Goal: Information Seeking & Learning: Learn about a topic

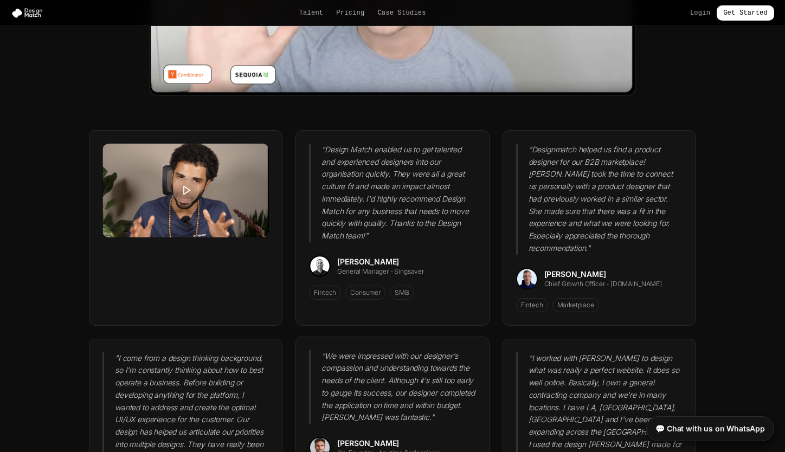
scroll to position [2713, 0]
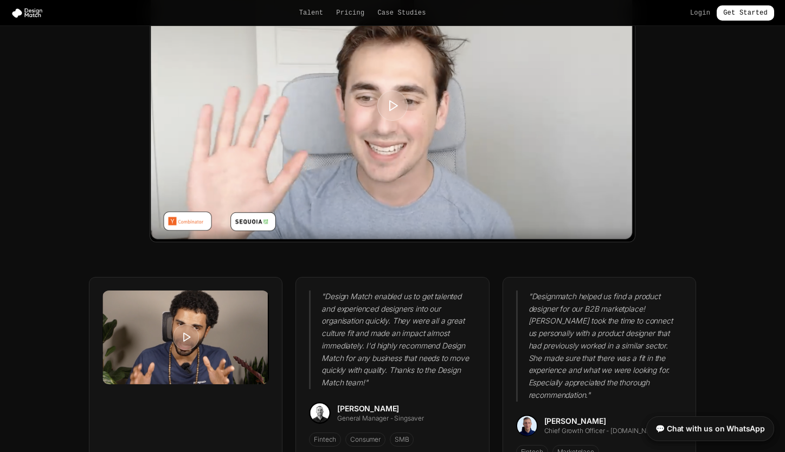
click at [377, 106] on div at bounding box center [392, 106] width 485 height 272
click at [390, 100] on icon at bounding box center [393, 106] width 14 height 14
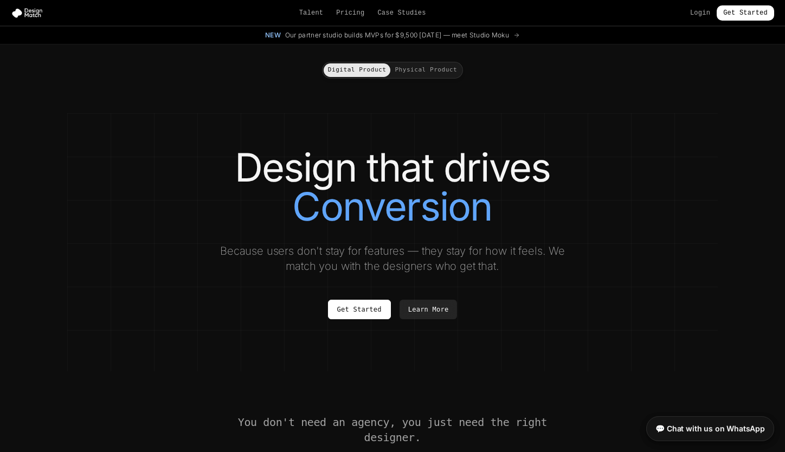
scroll to position [0, 0]
click at [307, 11] on link "Talent" at bounding box center [311, 13] width 24 height 9
